Goal: Navigation & Orientation: Find specific page/section

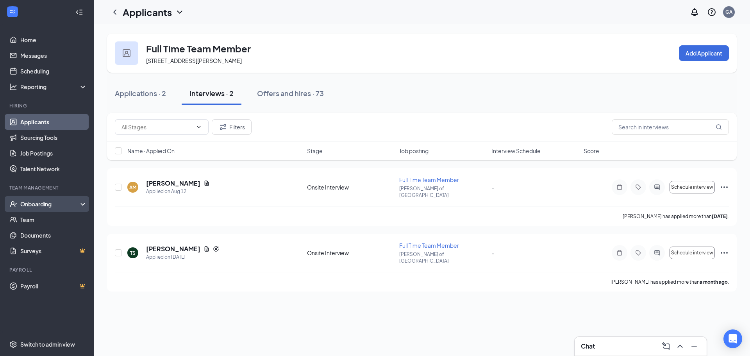
click at [46, 203] on div "Onboarding" at bounding box center [50, 204] width 60 height 8
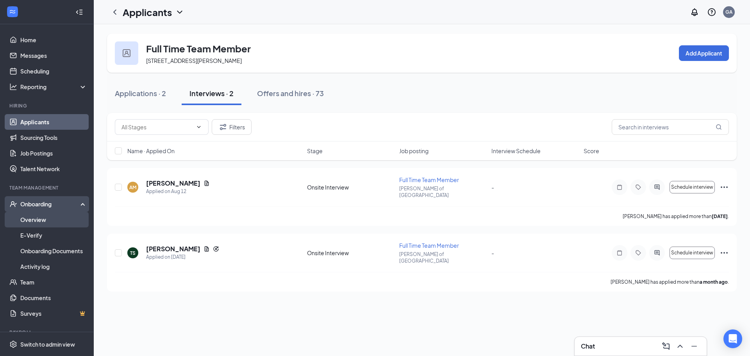
click at [45, 219] on link "Overview" at bounding box center [53, 220] width 67 height 16
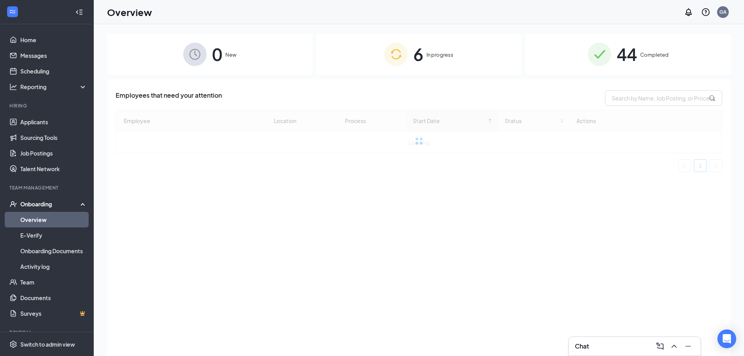
click at [435, 52] on span "In progress" at bounding box center [440, 55] width 27 height 8
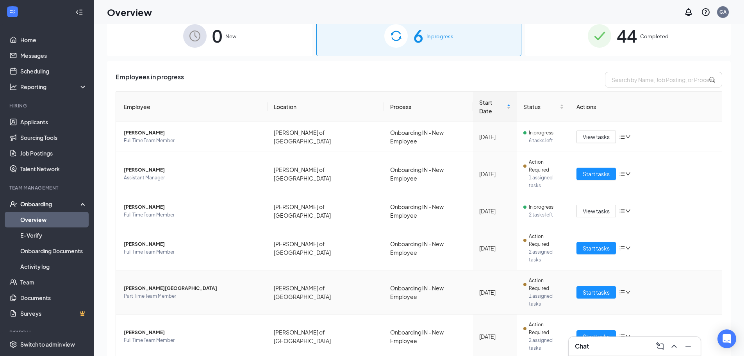
scroll to position [35, 0]
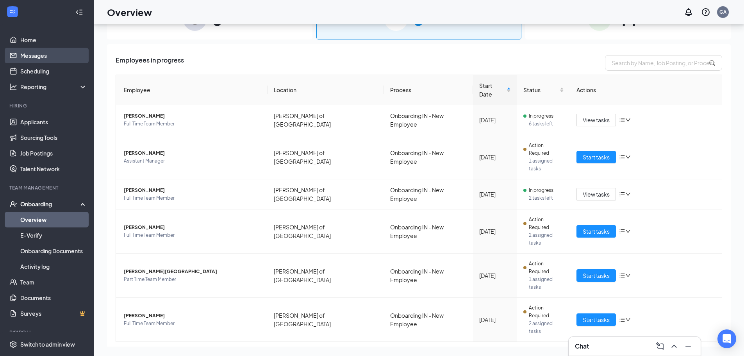
click at [47, 59] on link "Messages" at bounding box center [53, 56] width 67 height 16
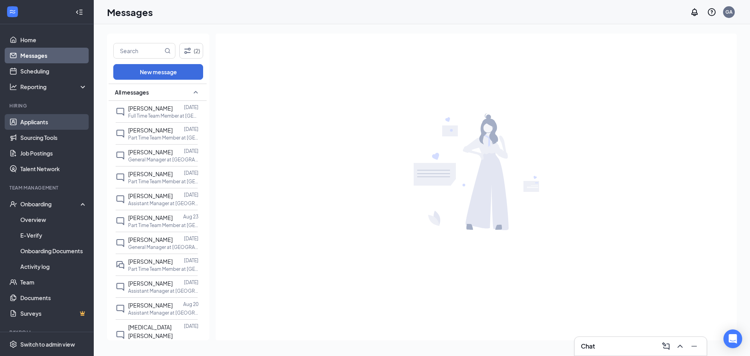
click at [48, 123] on link "Applicants" at bounding box center [53, 122] width 67 height 16
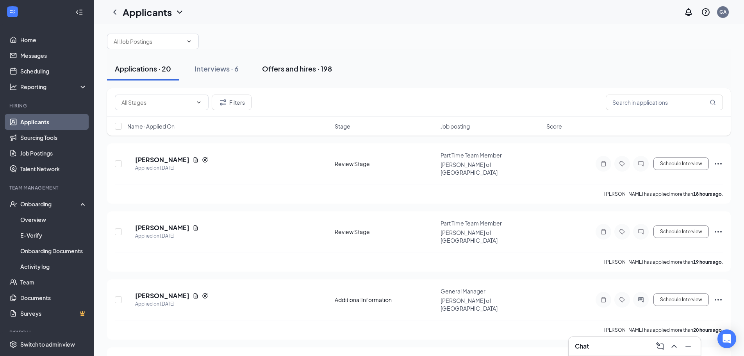
click at [297, 71] on div "Offers and hires · 198" at bounding box center [297, 69] width 70 height 10
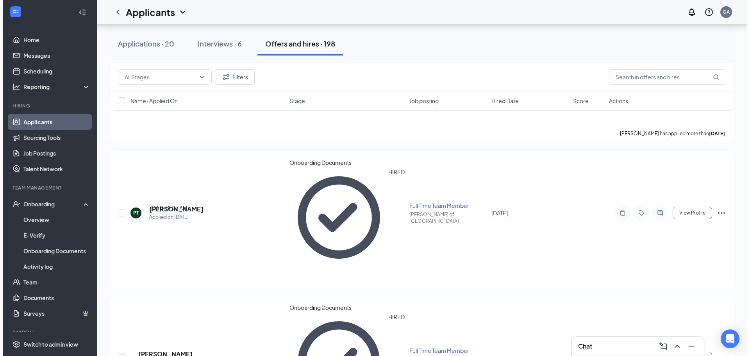
scroll to position [195, 0]
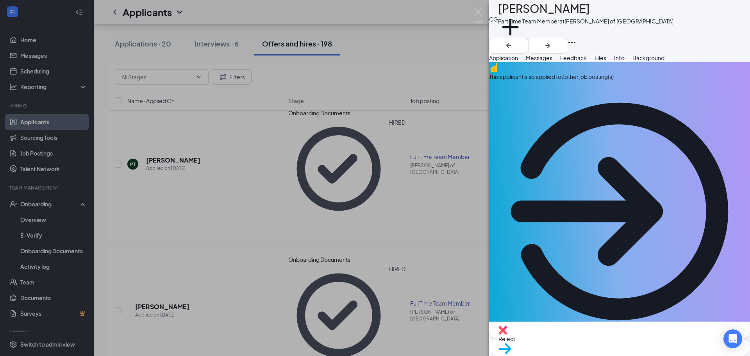
click at [744, 62] on div "Application Messages Feedback Files Info Background" at bounding box center [619, 58] width 261 height 9
click at [665, 61] on span "Background" at bounding box center [648, 57] width 32 height 7
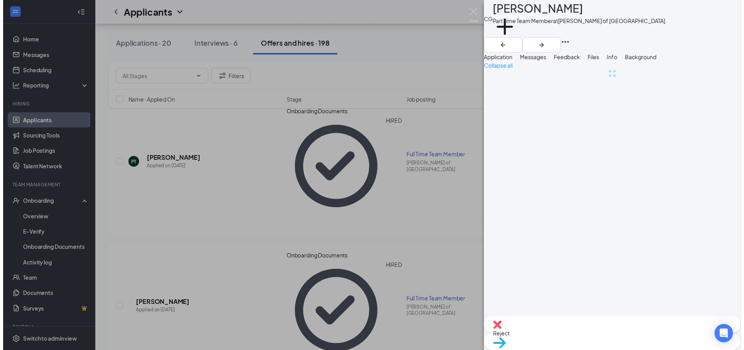
scroll to position [0, 32]
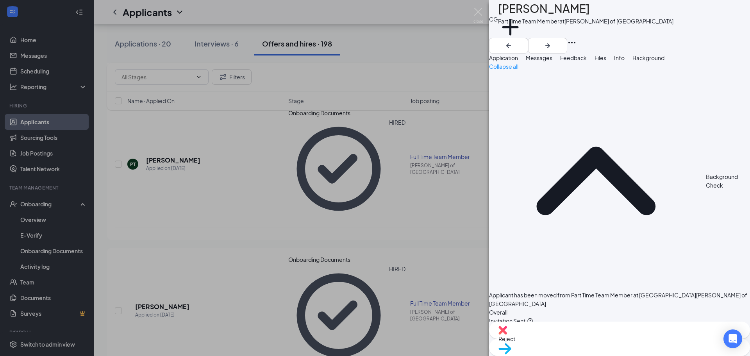
click at [478, 7] on div "CG [PERSON_NAME] Part Time Team Member at [PERSON_NAME] of [GEOGRAPHIC_DATA] Ad…" at bounding box center [375, 178] width 750 height 356
